Goal: Information Seeking & Learning: Learn about a topic

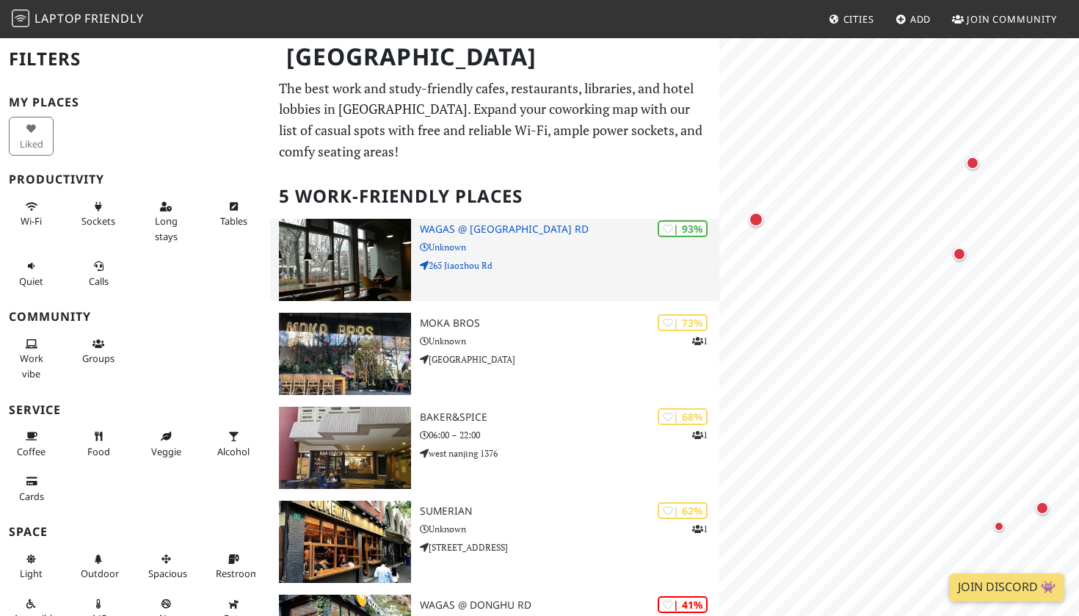
click at [351, 255] on img at bounding box center [345, 260] width 132 height 82
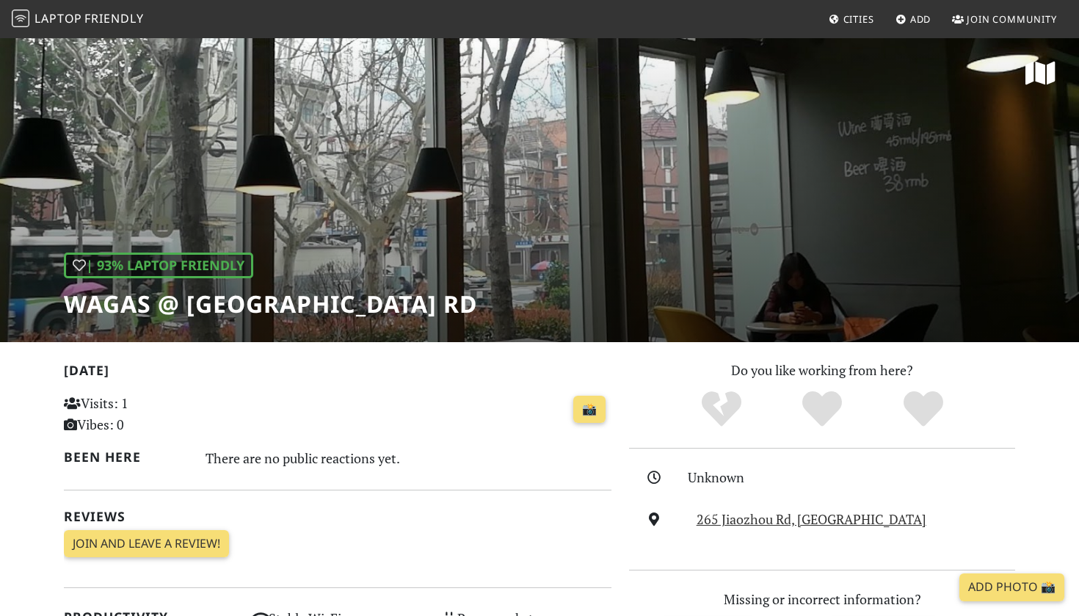
click at [504, 258] on div "| 93% Laptop Friendly Wagas @ Jiaozhou Rd" at bounding box center [539, 189] width 1079 height 305
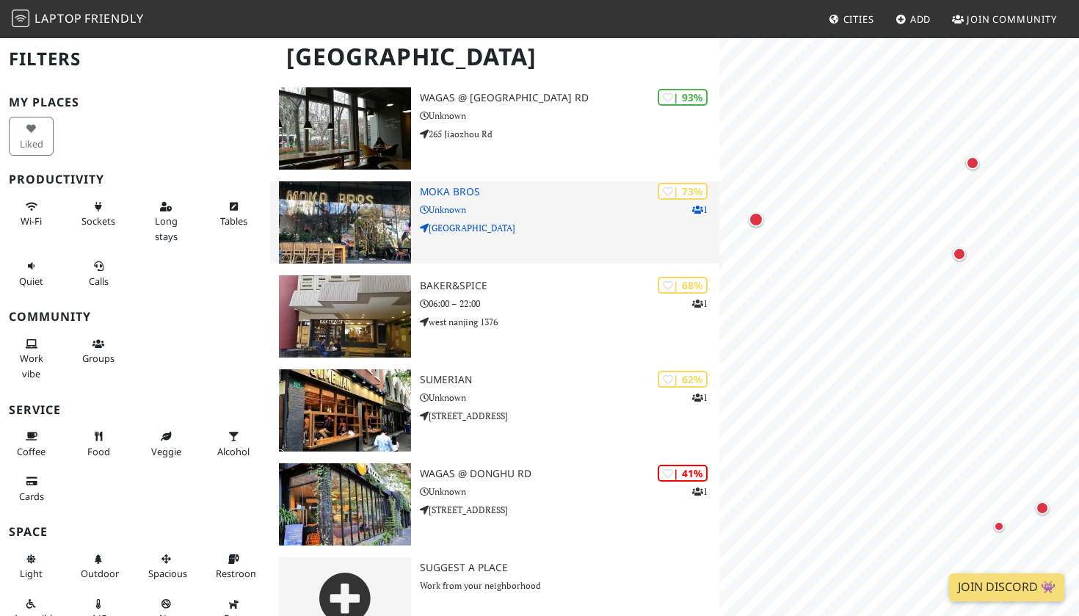
scroll to position [137, 0]
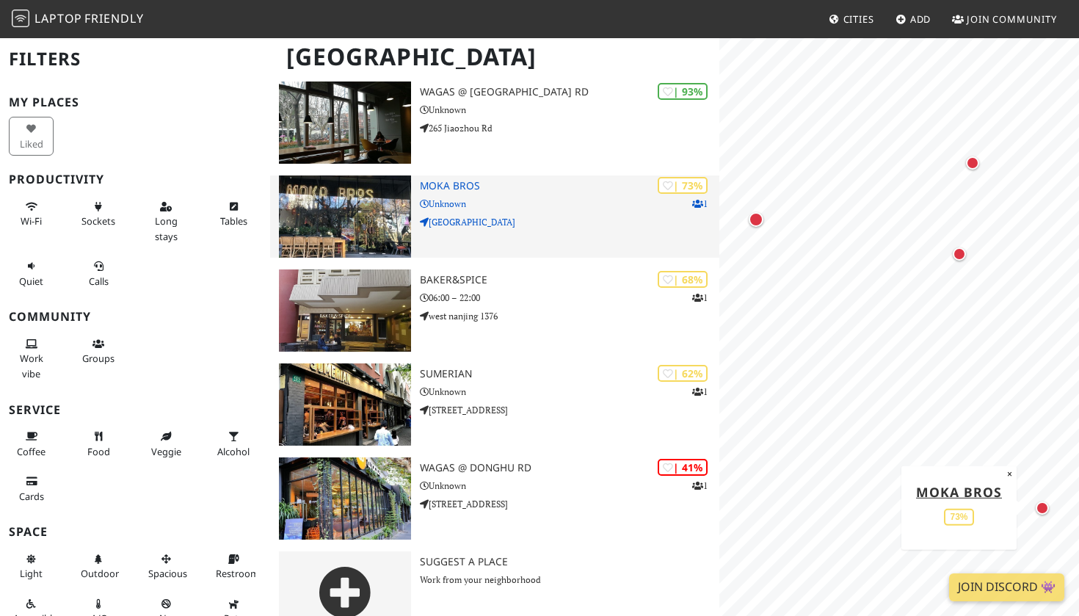
click at [368, 202] on img at bounding box center [345, 216] width 132 height 82
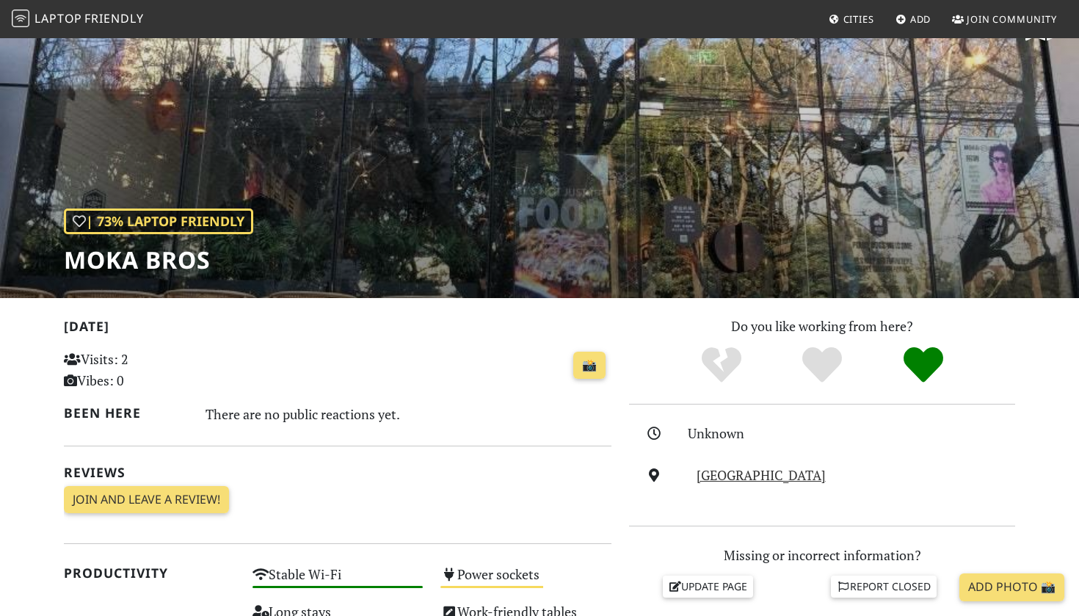
scroll to position [46, 0]
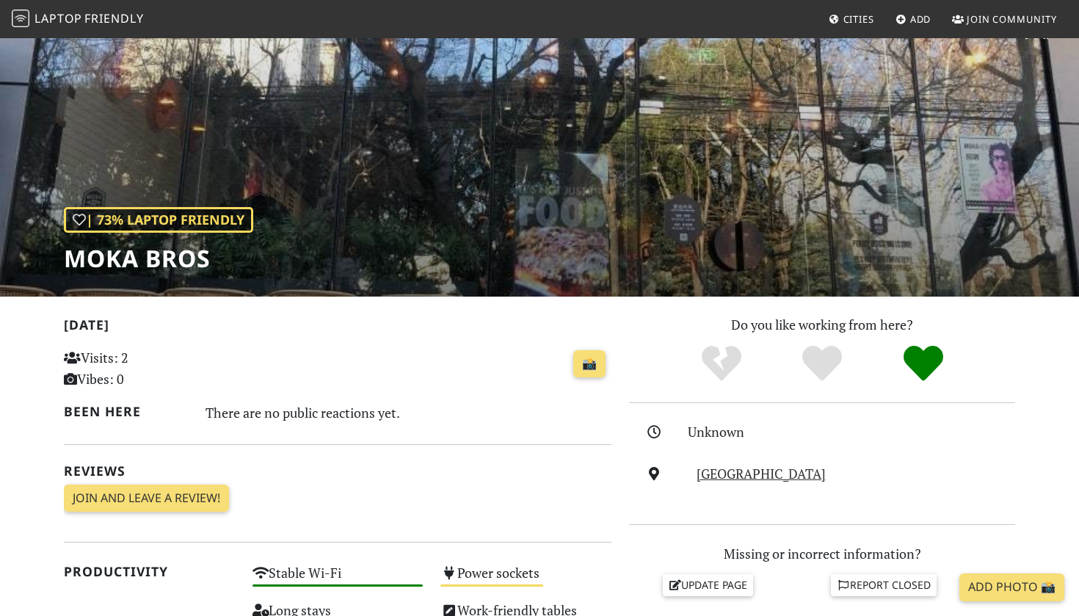
click at [441, 182] on div "| 73% Laptop Friendly Moka Bros" at bounding box center [539, 143] width 1079 height 305
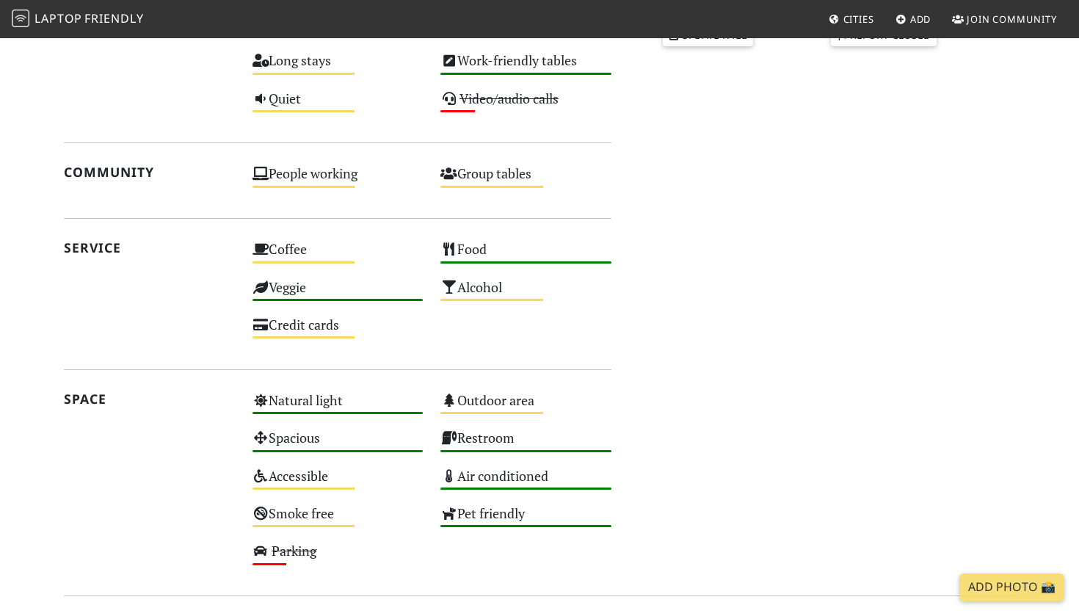
scroll to position [707, 0]
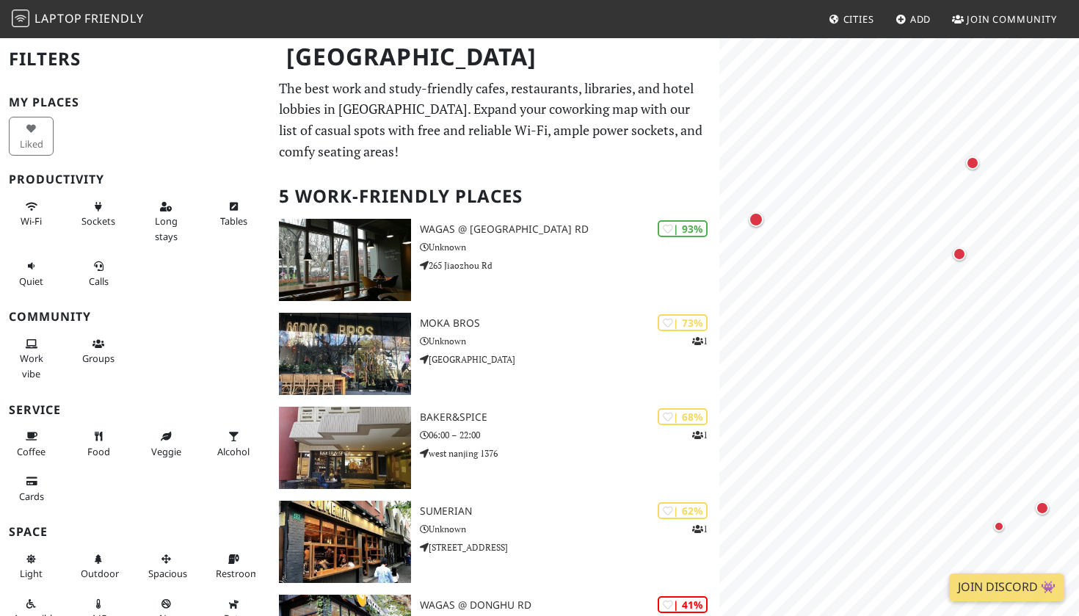
click at [765, 0] on nav "Laptop Friendly Cities Add Join Community" at bounding box center [539, 19] width 1079 height 38
